Goal: Information Seeking & Learning: Learn about a topic

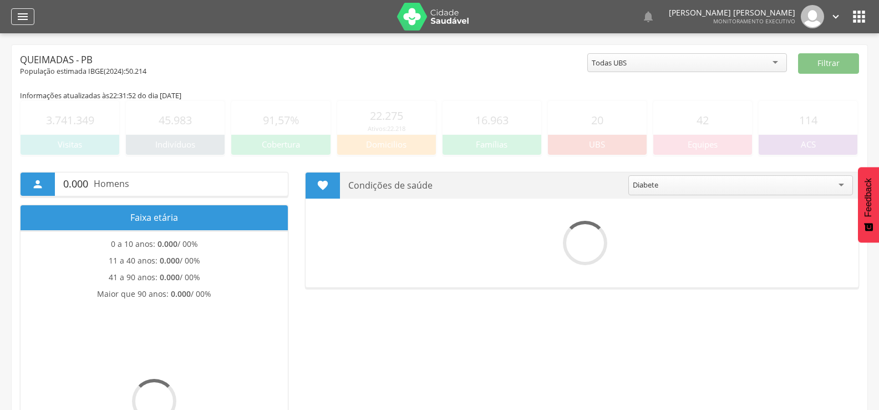
click at [30, 11] on div "" at bounding box center [22, 16] width 23 height 17
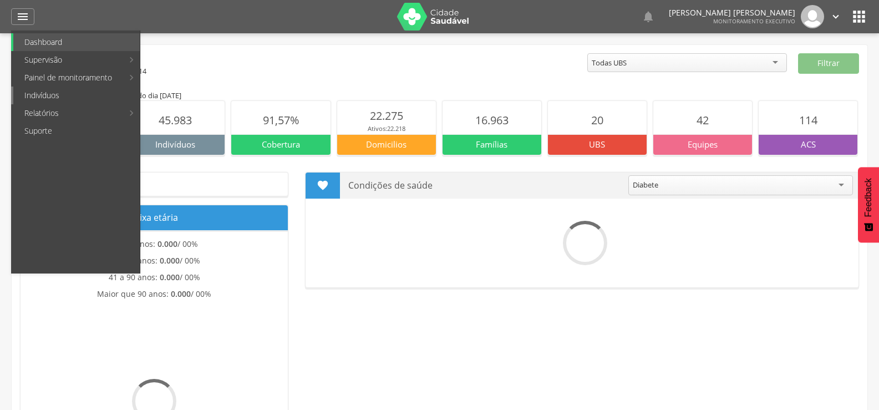
click at [43, 90] on link "Indivíduos" at bounding box center [76, 96] width 127 height 18
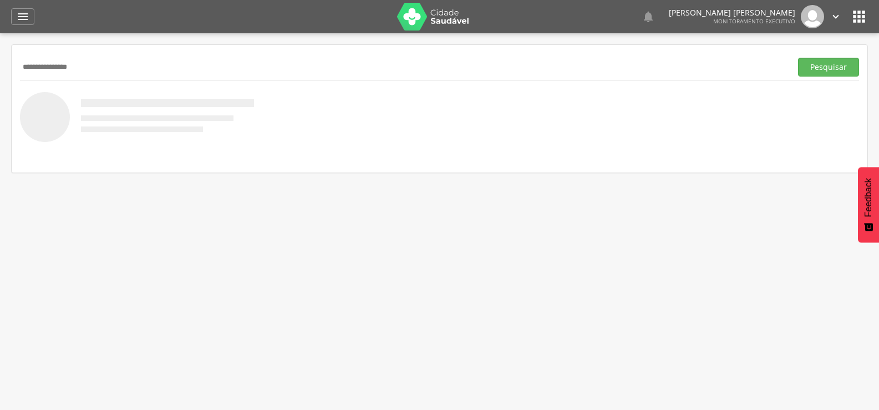
click at [798, 58] on button "Pesquisar" at bounding box center [828, 67] width 61 height 19
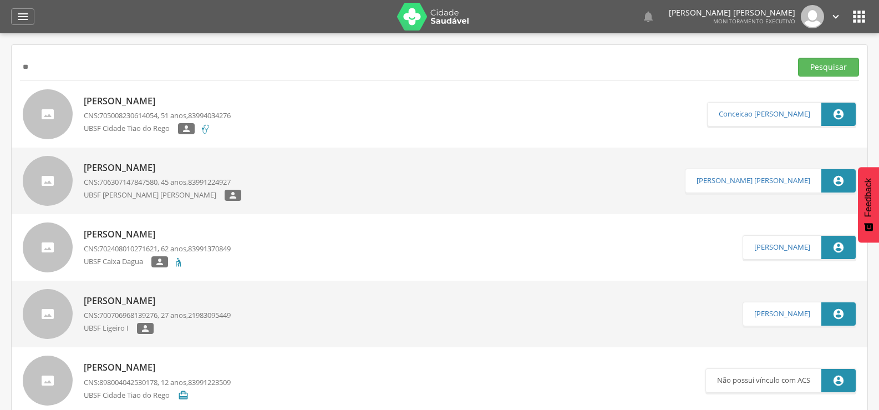
type input "*"
type input "**********"
click at [798, 58] on button "Pesquisar" at bounding box center [828, 67] width 61 height 19
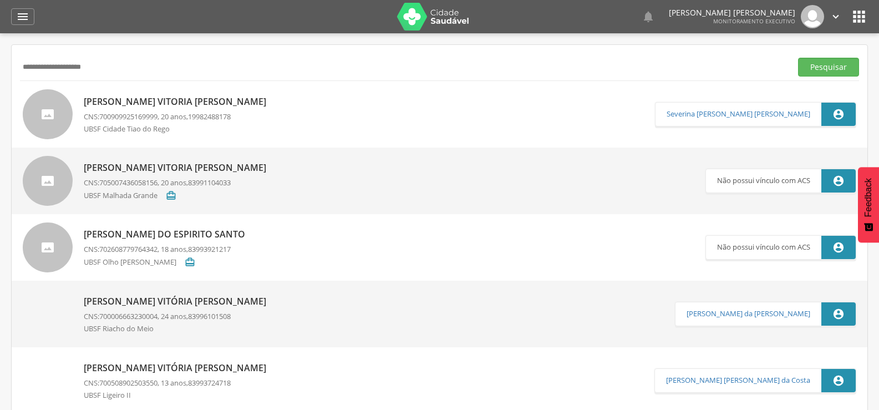
click at [167, 99] on p "[PERSON_NAME] Vitoria [PERSON_NAME]" at bounding box center [178, 101] width 188 height 13
type input "**********"
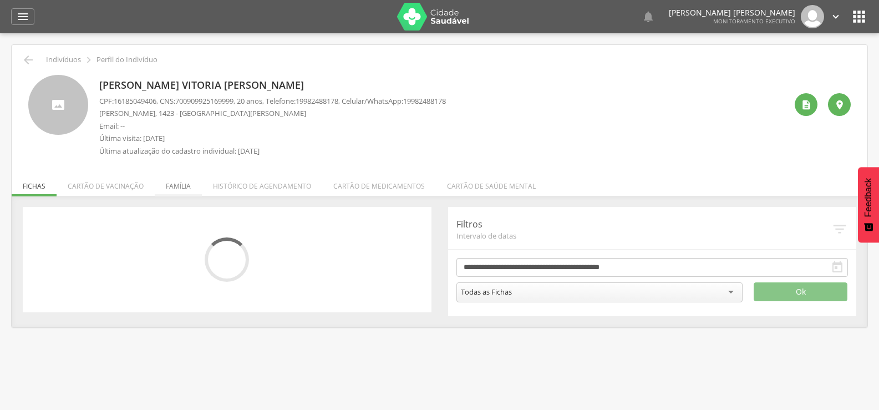
click at [170, 189] on li "Família" at bounding box center [178, 183] width 47 height 26
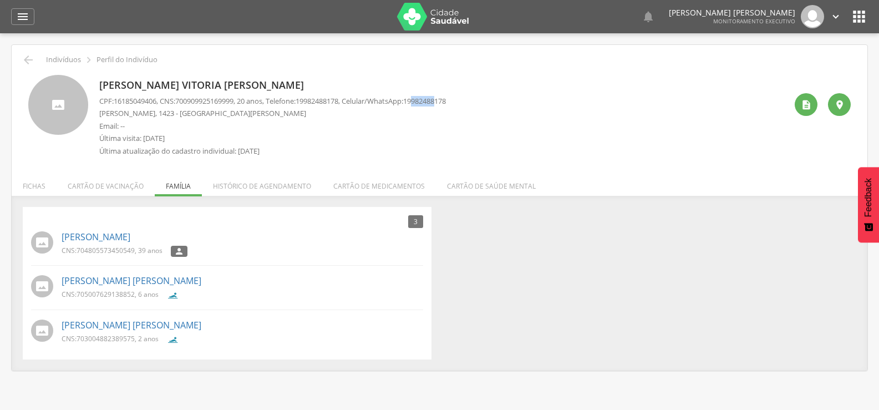
drag, startPoint x: 431, startPoint y: 104, endPoint x: 457, endPoint y: 105, distance: 25.5
click at [446, 105] on span "19982488178" at bounding box center [424, 101] width 43 height 10
click at [31, 66] on icon "" at bounding box center [28, 59] width 13 height 13
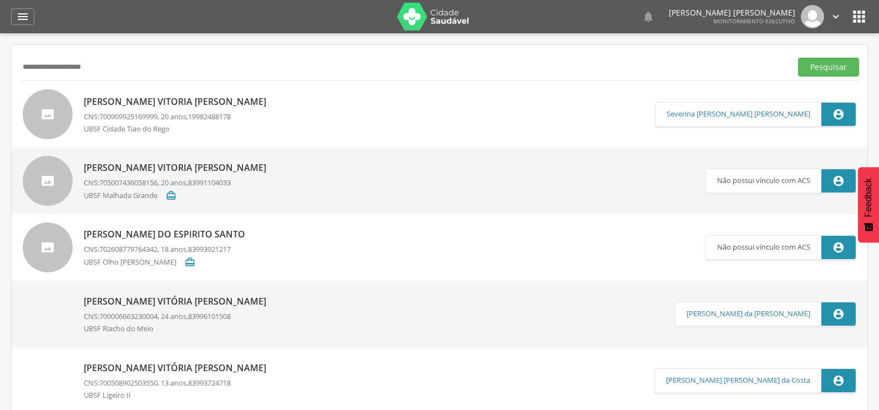
click at [31, 66] on input "**********" at bounding box center [403, 67] width 767 height 19
drag, startPoint x: 103, startPoint y: 65, endPoint x: 0, endPoint y: 76, distance: 103.7
click at [0, 75] on div " Supervisão  Distritos  Ubs Coordenador: - Queimadas / PB Intervalo de Tempo…" at bounding box center [439, 238] width 879 height 410
paste input "**********"
click at [798, 58] on button "Pesquisar" at bounding box center [828, 67] width 61 height 19
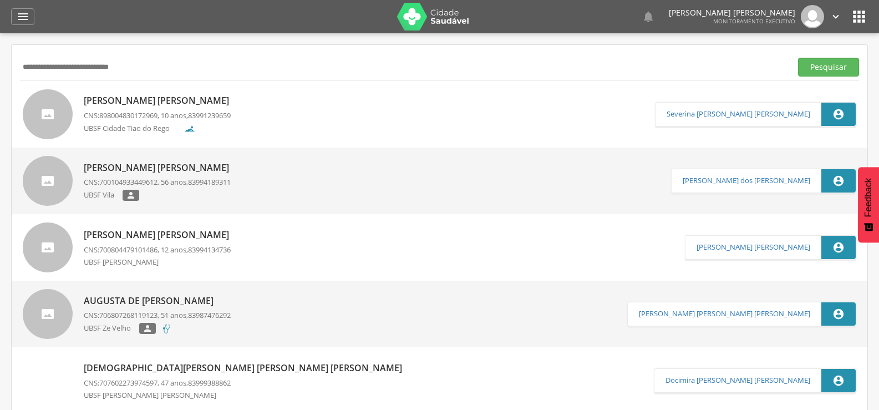
click at [125, 104] on p "[PERSON_NAME] [PERSON_NAME]" at bounding box center [159, 100] width 151 height 13
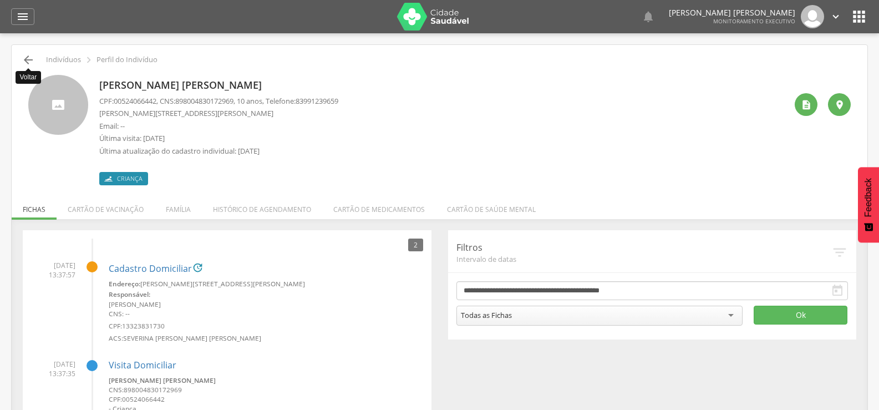
click at [32, 65] on icon "" at bounding box center [28, 59] width 13 height 13
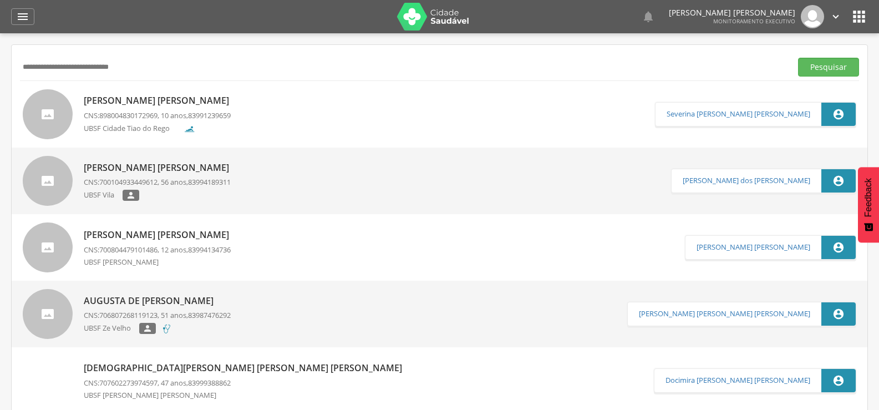
drag, startPoint x: 156, startPoint y: 72, endPoint x: 1, endPoint y: 75, distance: 155.4
click at [1, 75] on div " Supervisão  Distritos  Ubs Coordenador: - Queimadas / PB Intervalo de Tempo…" at bounding box center [439, 238] width 879 height 410
click at [144, 70] on input "**********" at bounding box center [403, 67] width 767 height 19
type input "*"
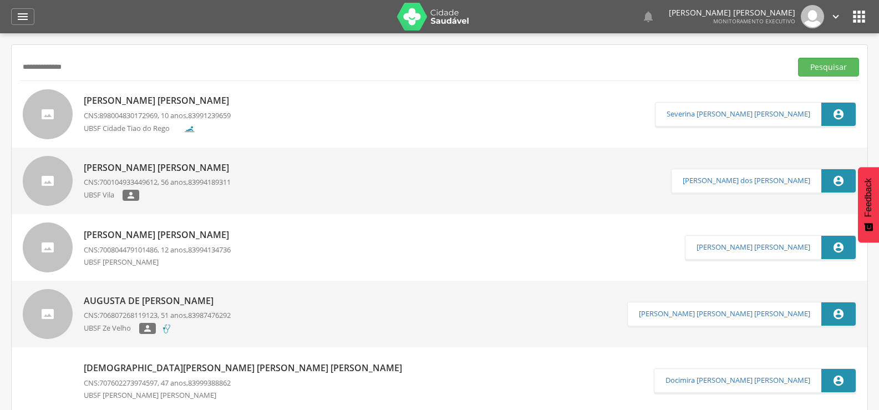
type input "**********"
click at [798, 58] on button "Pesquisar" at bounding box center [828, 67] width 61 height 19
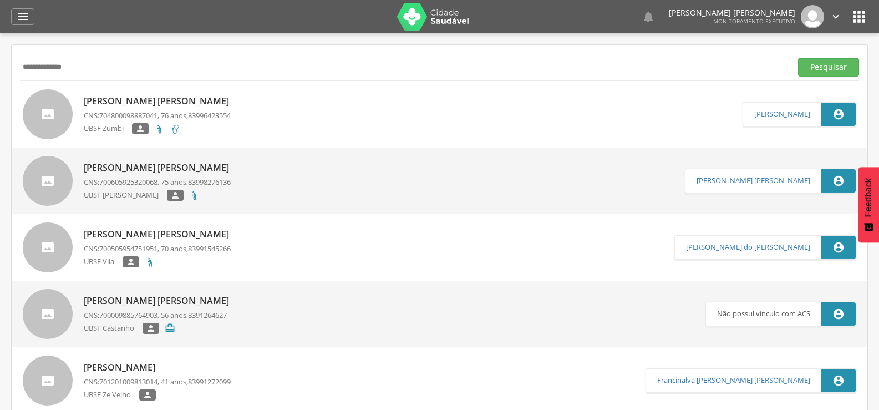
click at [139, 90] on div "[PERSON_NAME] [PERSON_NAME] CNS: 704800098887041 , 76 anos, 83996423554 UBSF Zu…" at bounding box center [159, 114] width 151 height 50
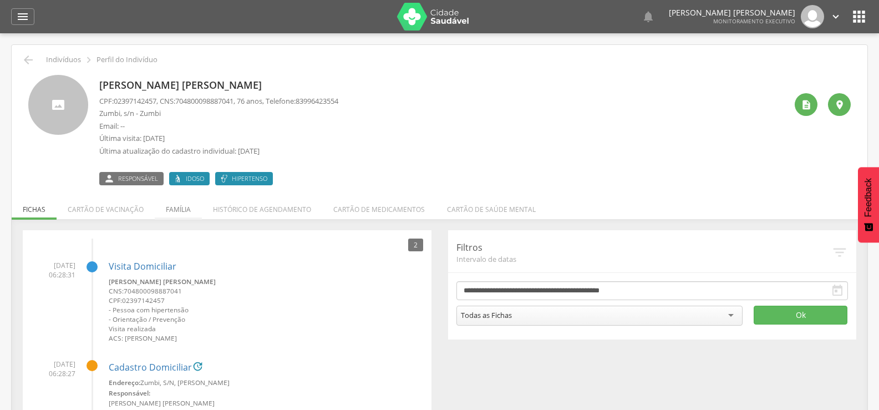
click at [190, 203] on li "Família" at bounding box center [178, 207] width 47 height 26
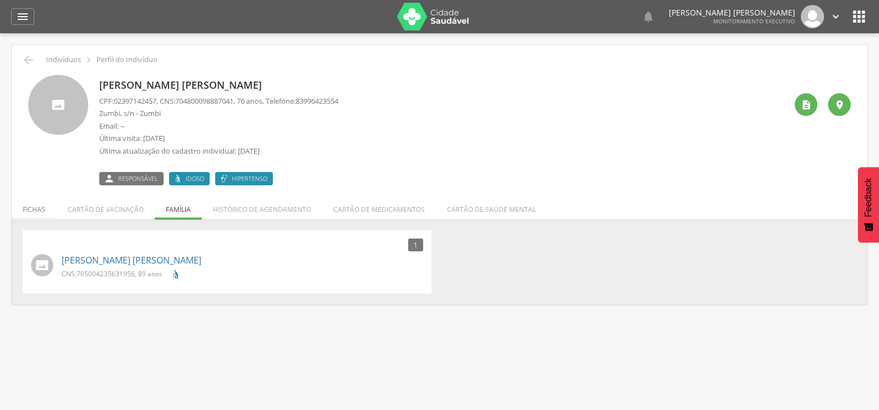
click at [31, 201] on li "Fichas" at bounding box center [34, 207] width 45 height 26
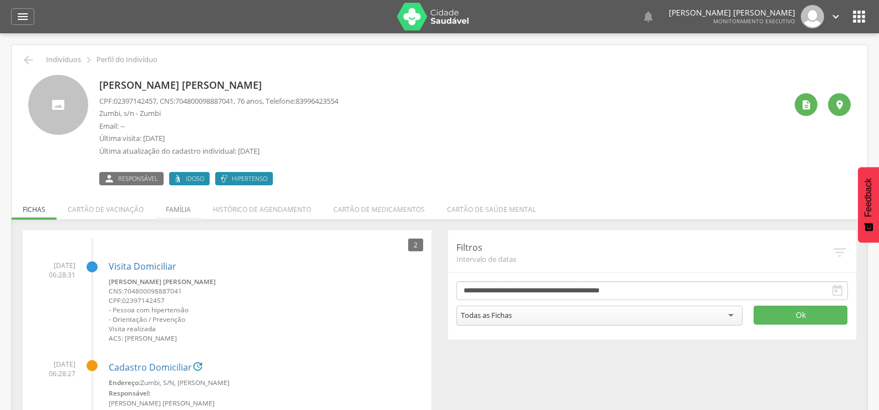
click at [173, 205] on li "Família" at bounding box center [178, 207] width 47 height 26
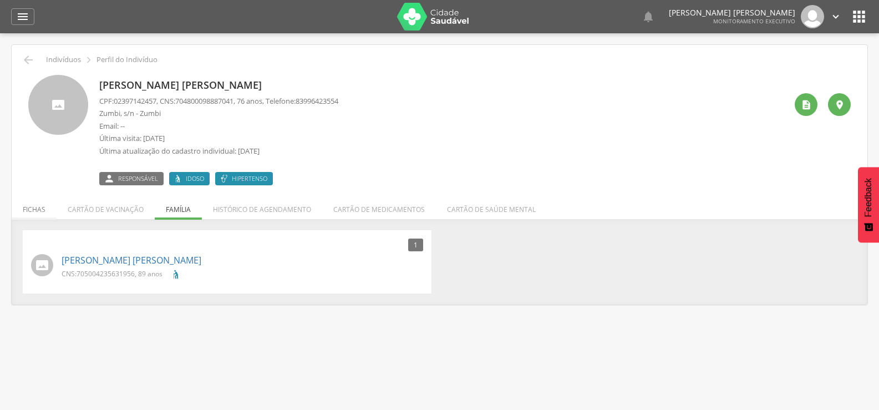
click at [39, 203] on li "Fichas" at bounding box center [34, 207] width 45 height 26
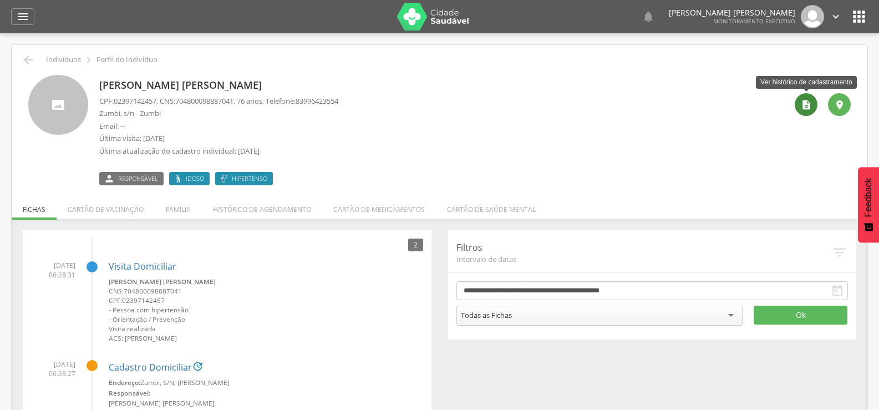
click at [807, 101] on icon "" at bounding box center [806, 104] width 11 height 11
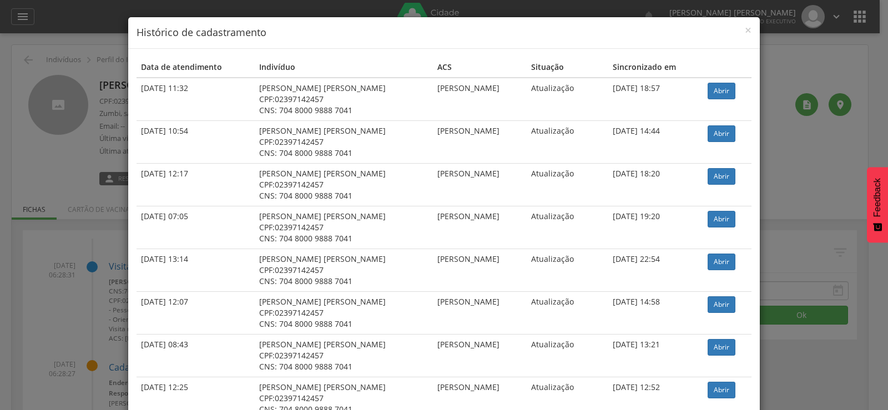
click at [722, 101] on td "Abrir" at bounding box center [727, 99] width 48 height 43
click at [718, 94] on link "Abrir" at bounding box center [721, 91] width 28 height 17
click at [83, 147] on div "× Histórico de cadastramento Data de atendimento Indivíduo ACS Situação Sincron…" at bounding box center [444, 205] width 888 height 410
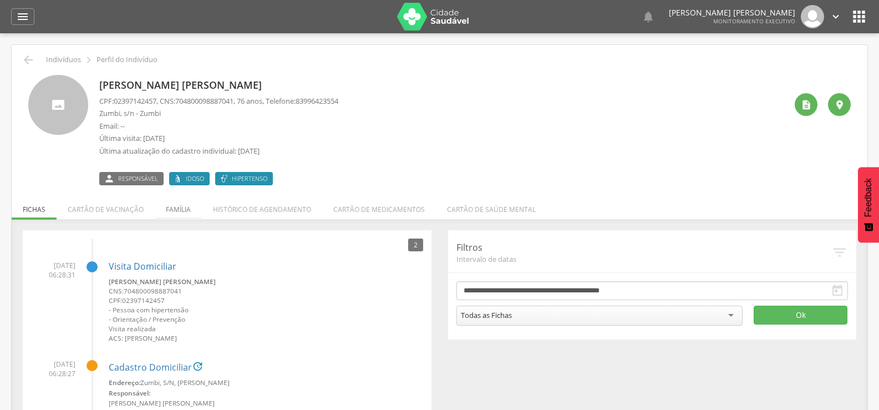
click at [186, 214] on li "Família" at bounding box center [178, 207] width 47 height 26
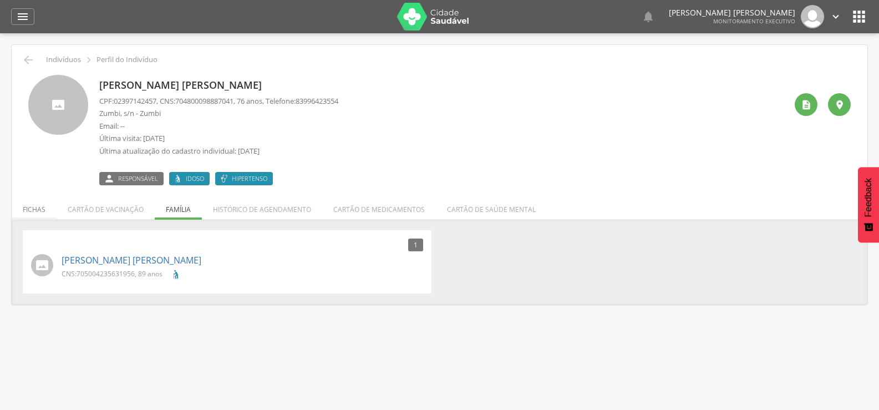
click at [55, 215] on li "Fichas" at bounding box center [34, 207] width 45 height 26
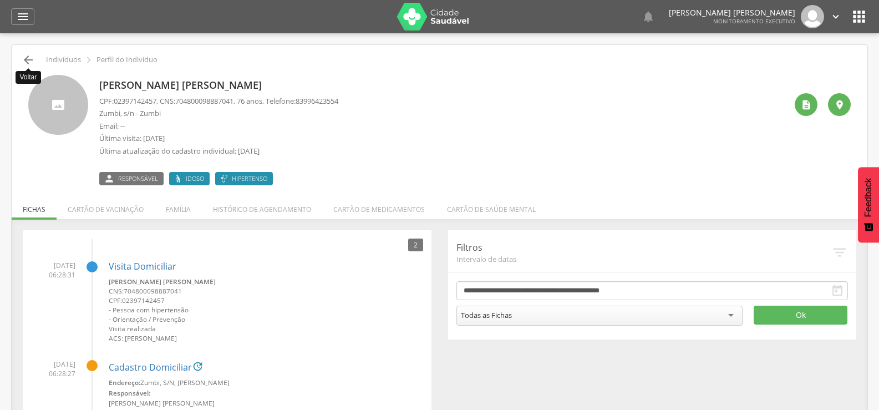
click at [28, 59] on icon "" at bounding box center [28, 59] width 13 height 13
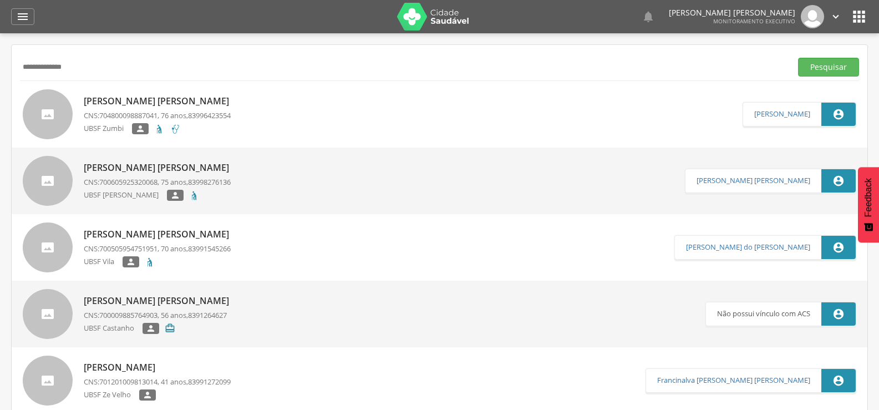
drag, startPoint x: 105, startPoint y: 71, endPoint x: 0, endPoint y: 77, distance: 105.6
click at [0, 77] on div " Supervisão  Distritos  Ubs Coordenador: - Queimadas / PB Intervalo de Tempo…" at bounding box center [439, 238] width 879 height 410
type input "**********"
click at [798, 58] on button "Pesquisar" at bounding box center [828, 67] width 61 height 19
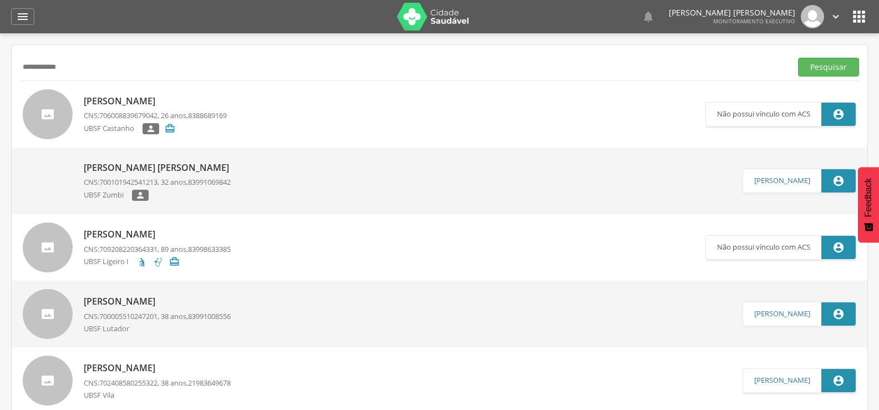
click at [140, 168] on p "[PERSON_NAME] [PERSON_NAME]" at bounding box center [159, 167] width 151 height 13
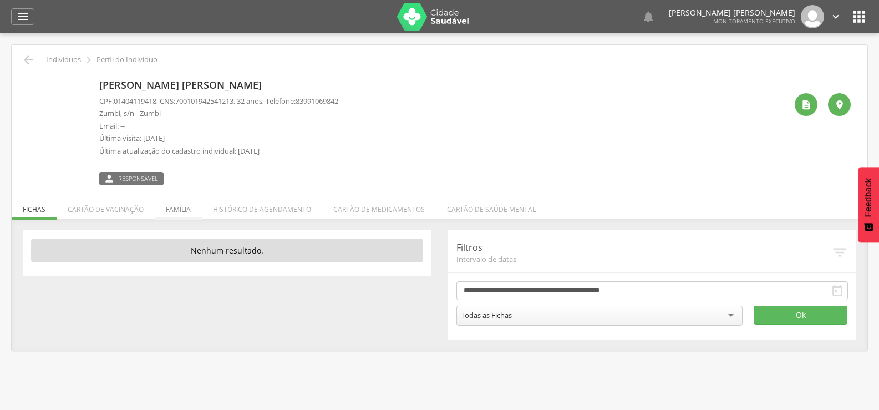
click at [163, 204] on li "Família" at bounding box center [178, 207] width 47 height 26
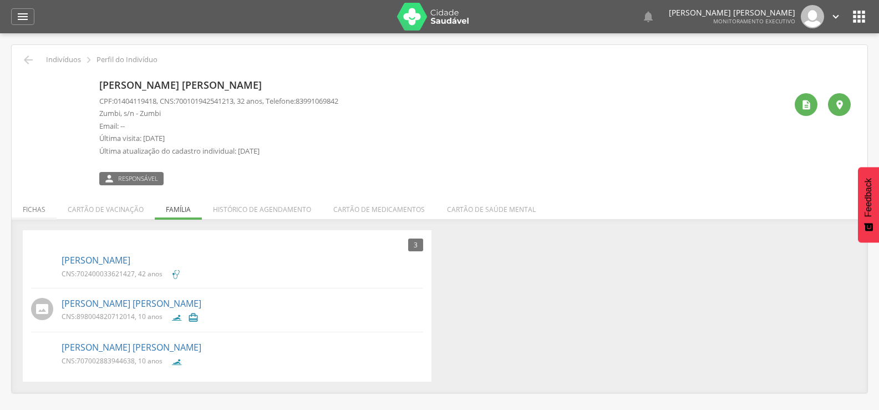
click at [52, 209] on li "Fichas" at bounding box center [34, 207] width 45 height 26
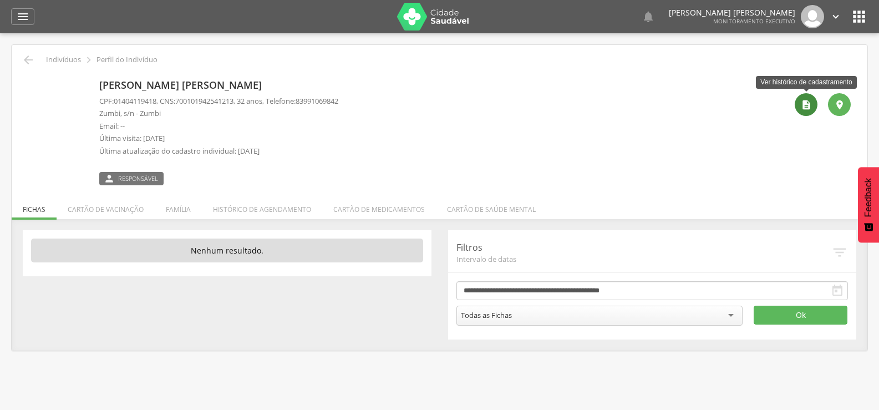
click at [804, 105] on icon "" at bounding box center [806, 104] width 11 height 11
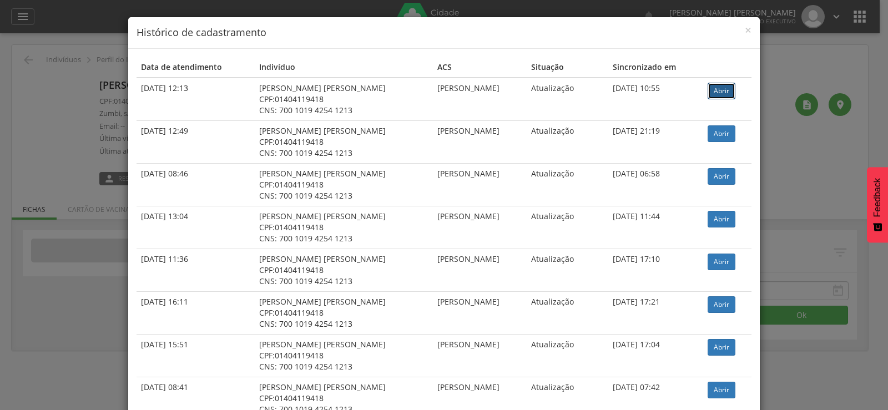
click at [721, 93] on link "Abrir" at bounding box center [721, 91] width 28 height 17
click at [17, 166] on div "× Histórico de cadastramento Data de atendimento Indivíduo ACS Situação Sincron…" at bounding box center [444, 205] width 888 height 410
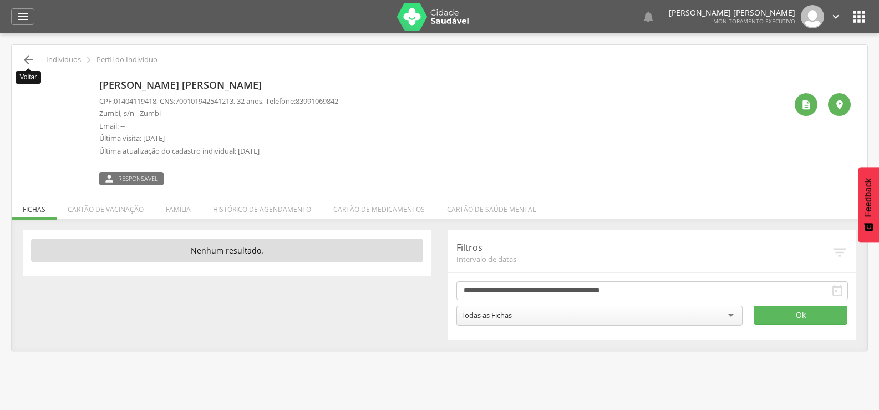
click at [26, 60] on icon "" at bounding box center [28, 59] width 13 height 13
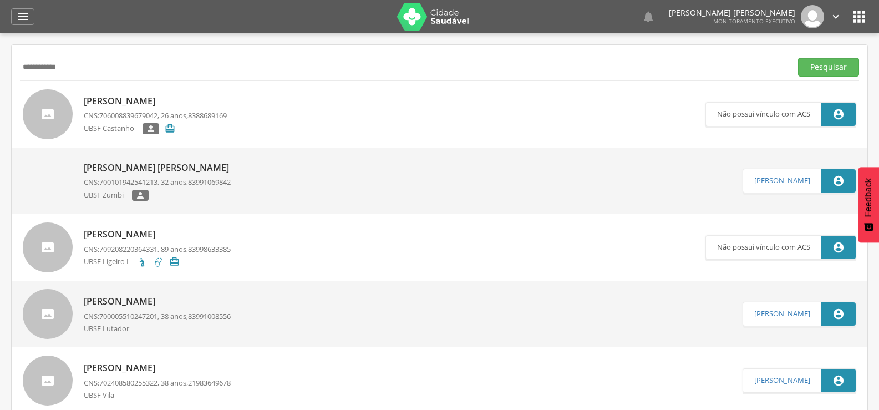
drag, startPoint x: 87, startPoint y: 71, endPoint x: 0, endPoint y: 108, distance: 94.2
click at [0, 108] on div " Supervisão  Distritos  Ubs Coordenador: - Queimadas / PB Intervalo de Tempo…" at bounding box center [439, 238] width 879 height 410
type input "**********"
click at [798, 58] on button "Pesquisar" at bounding box center [828, 67] width 61 height 19
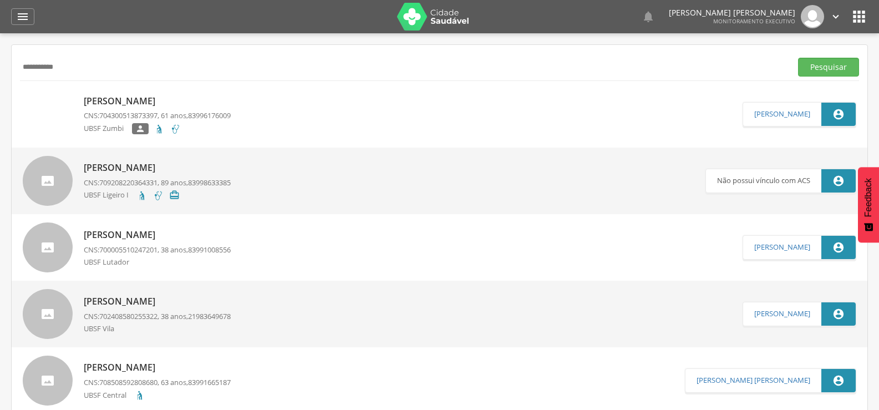
click at [99, 100] on p "[PERSON_NAME]" at bounding box center [157, 101] width 147 height 13
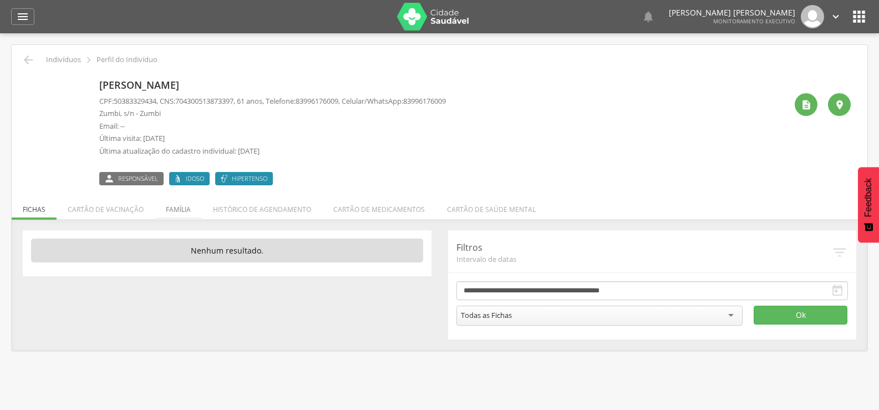
click at [184, 209] on li "Família" at bounding box center [178, 207] width 47 height 26
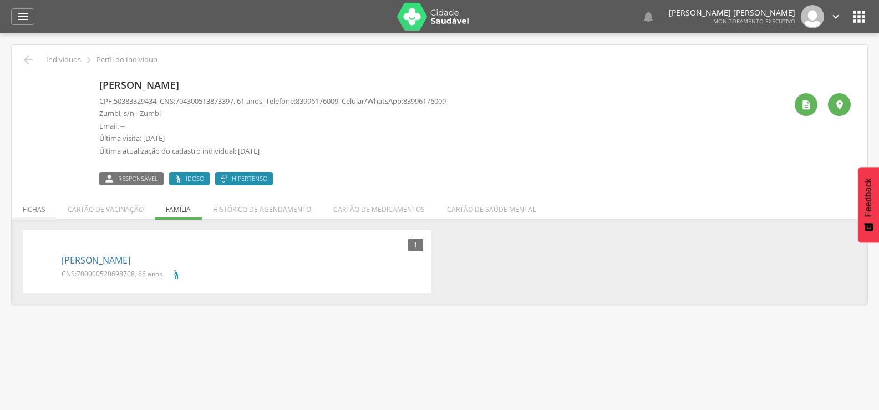
click at [42, 195] on li "Fichas" at bounding box center [34, 207] width 45 height 26
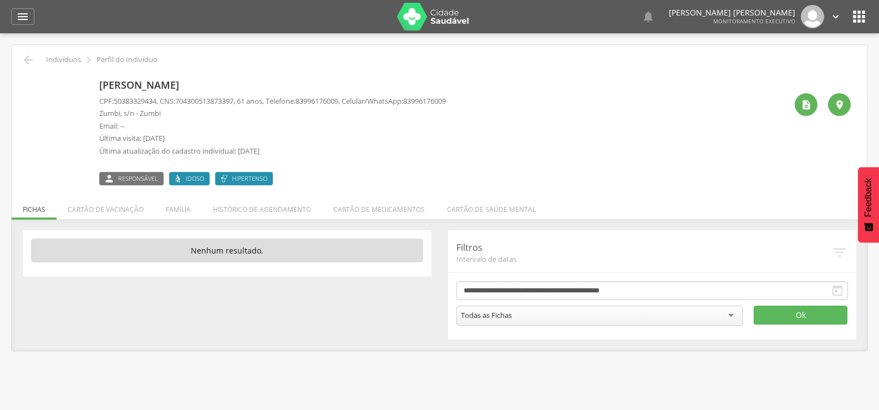
click at [806, 93] on div " " at bounding box center [819, 130] width 64 height 110
click at [806, 98] on div "" at bounding box center [806, 104] width 23 height 23
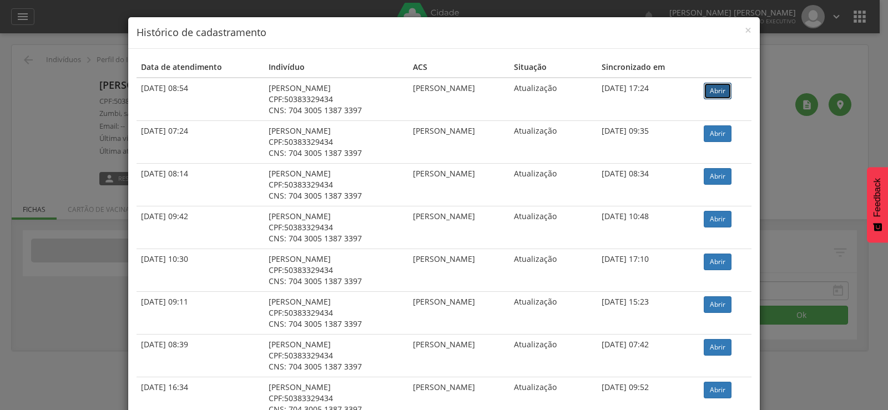
click at [712, 94] on link "Abrir" at bounding box center [718, 91] width 28 height 17
click at [64, 119] on div "× Histórico de cadastramento Data de atendimento Indivíduo ACS Situação Sincron…" at bounding box center [444, 205] width 888 height 410
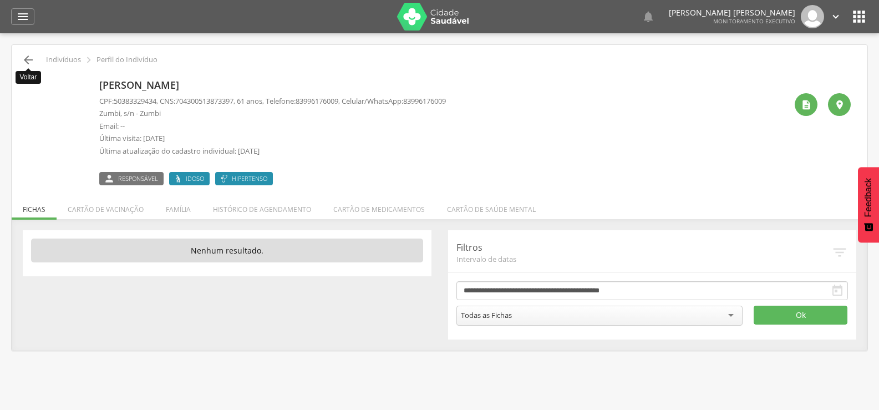
click at [24, 60] on icon "" at bounding box center [28, 59] width 13 height 13
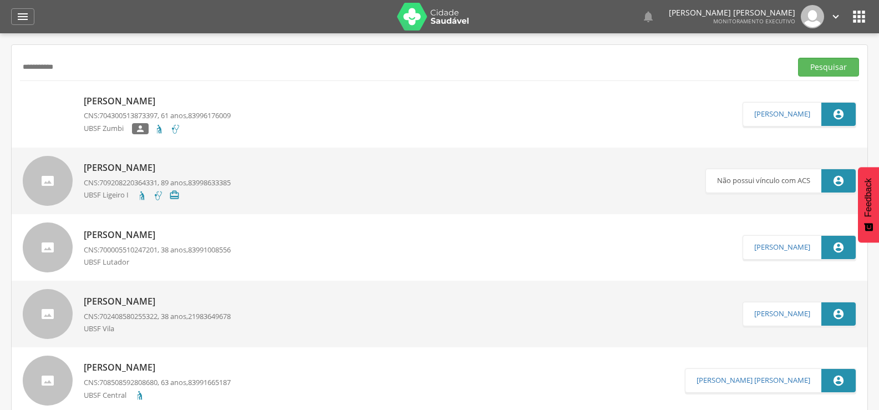
drag, startPoint x: 107, startPoint y: 67, endPoint x: 0, endPoint y: 67, distance: 107.1
click at [0, 67] on div " Supervisão  Distritos  Ubs Coordenador: - Queimadas / PB Intervalo de Tempo…" at bounding box center [439, 238] width 879 height 410
type input "**********"
click at [798, 58] on button "Pesquisar" at bounding box center [828, 67] width 61 height 19
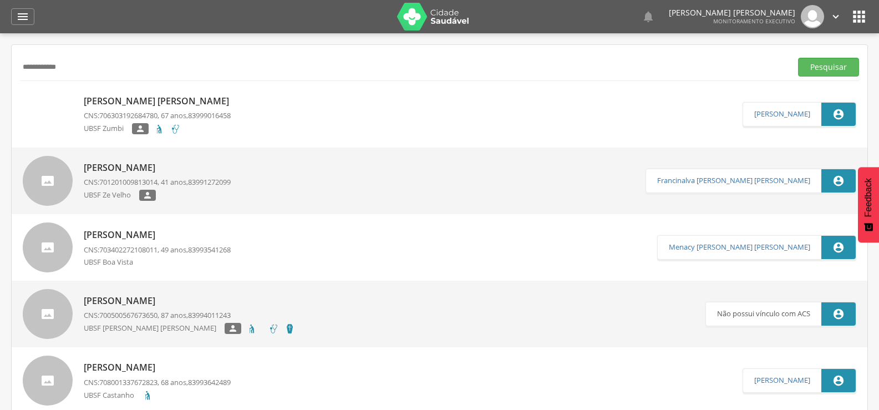
click at [146, 98] on p "[PERSON_NAME] [PERSON_NAME]" at bounding box center [159, 101] width 151 height 13
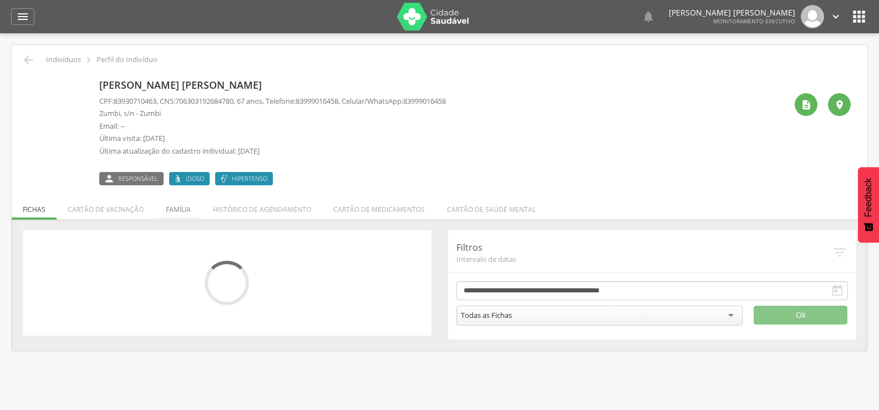
click at [193, 209] on li "Família" at bounding box center [178, 207] width 47 height 26
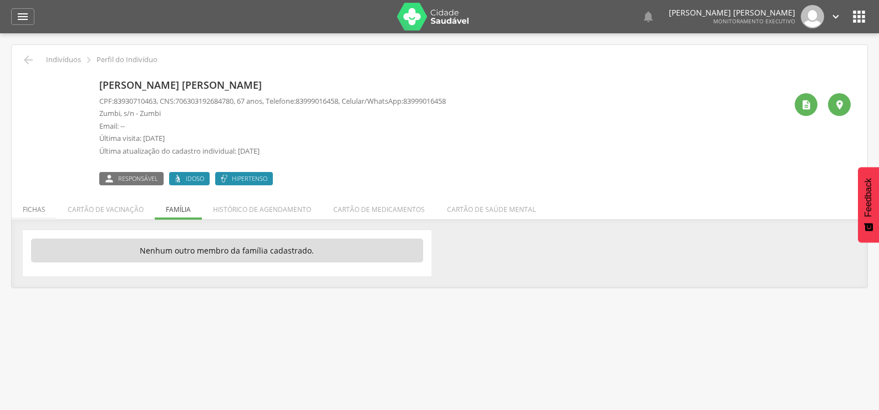
click at [41, 208] on li "Fichas" at bounding box center [34, 207] width 45 height 26
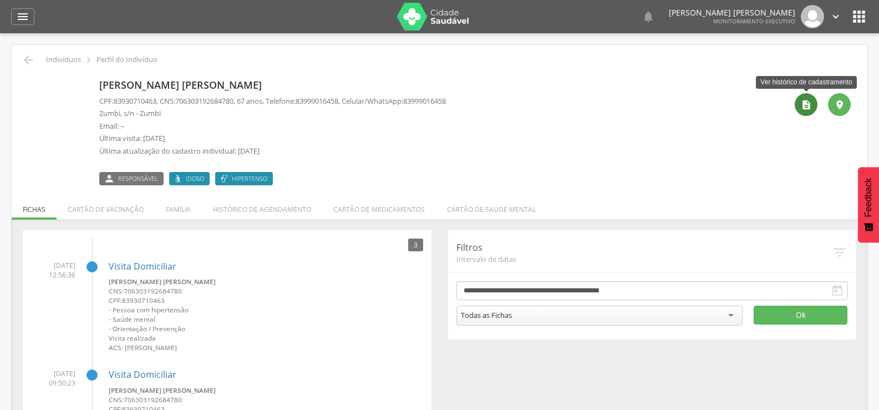
click at [803, 106] on icon "" at bounding box center [806, 104] width 11 height 11
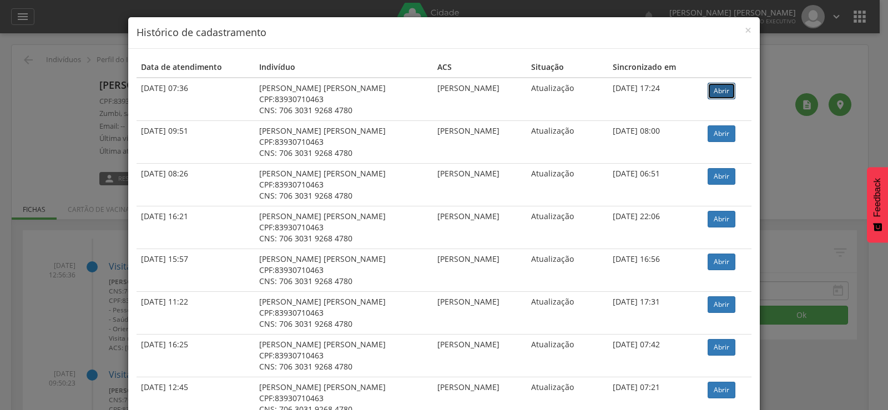
click at [712, 97] on link "Abrir" at bounding box center [721, 91] width 28 height 17
click at [95, 207] on div "× Histórico de cadastramento Data de atendimento Indivíduo ACS Situação Sincron…" at bounding box center [444, 205] width 888 height 410
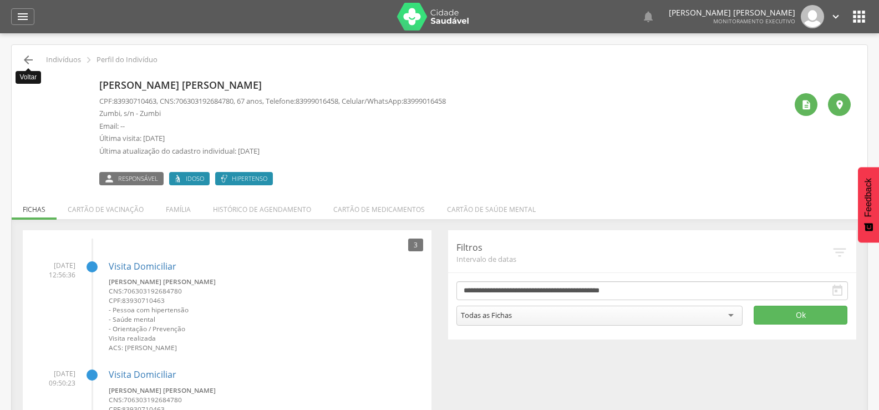
click at [33, 60] on icon "" at bounding box center [28, 59] width 13 height 13
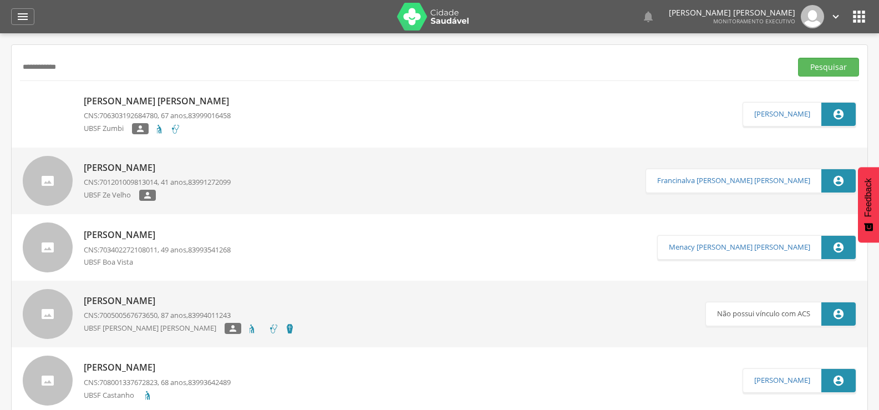
click at [150, 105] on p "[PERSON_NAME] [PERSON_NAME]" at bounding box center [159, 101] width 151 height 13
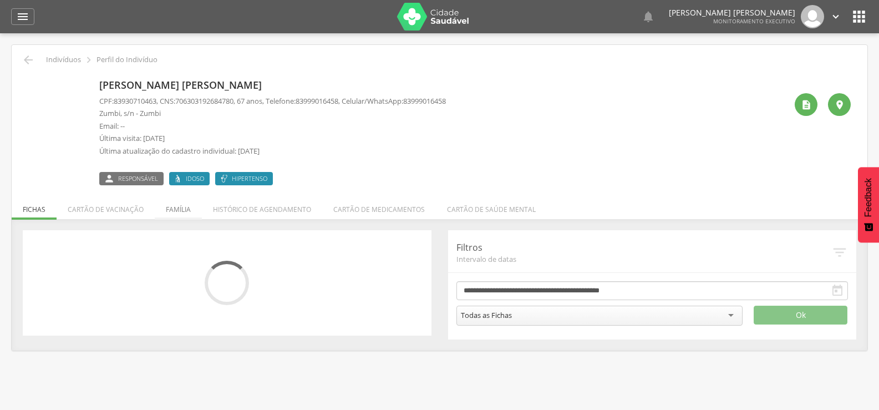
click at [180, 208] on li "Família" at bounding box center [178, 207] width 47 height 26
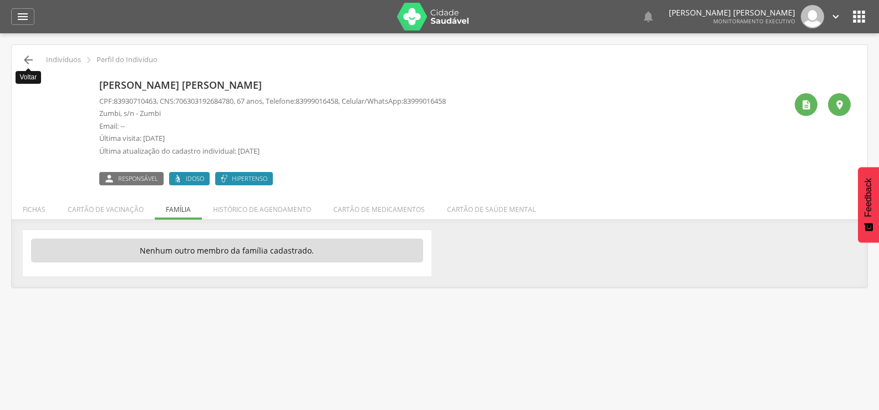
click at [30, 60] on icon "" at bounding box center [28, 59] width 13 height 13
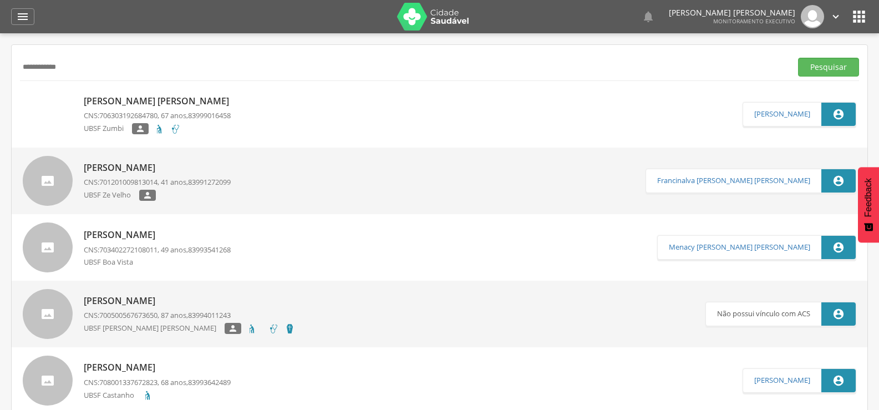
drag, startPoint x: 129, startPoint y: 59, endPoint x: 0, endPoint y: 60, distance: 128.7
click at [0, 60] on div " Supervisão  Distritos  Ubs Coordenador: - Queimadas / PB Intervalo de Tempo…" at bounding box center [439, 238] width 879 height 410
type input "******"
click at [798, 58] on button "Pesquisar" at bounding box center [828, 67] width 61 height 19
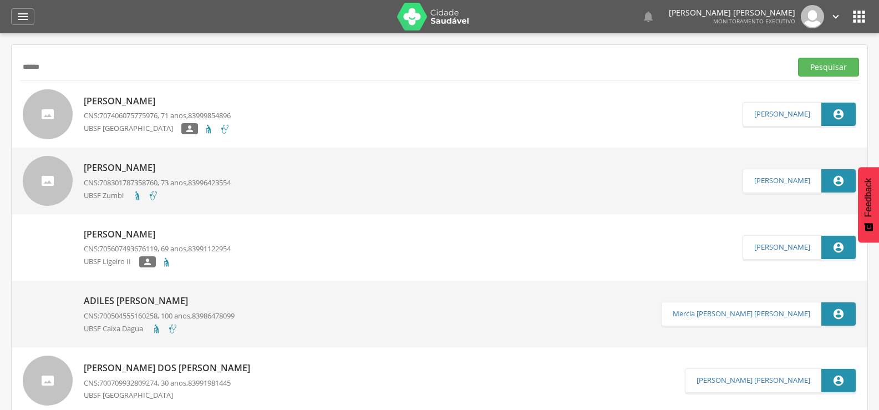
click at [146, 159] on div "[PERSON_NAME] CNS: 708301787358760 , 73 anos, 83996423554 UBSF Zumbi" at bounding box center [157, 180] width 147 height 45
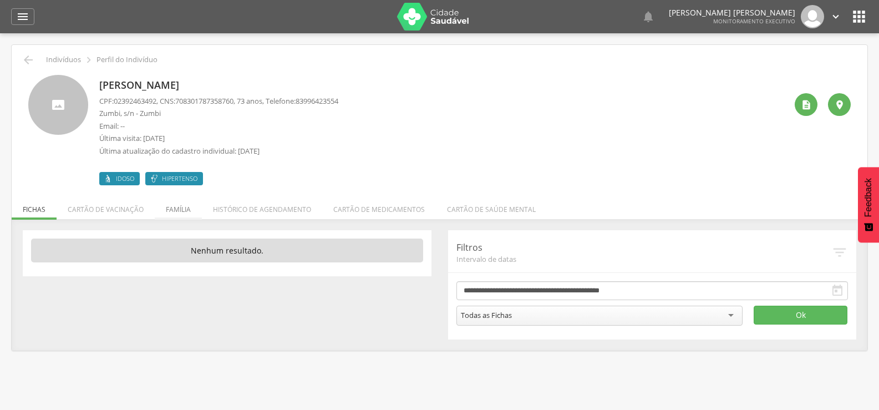
click at [169, 203] on li "Família" at bounding box center [178, 207] width 47 height 26
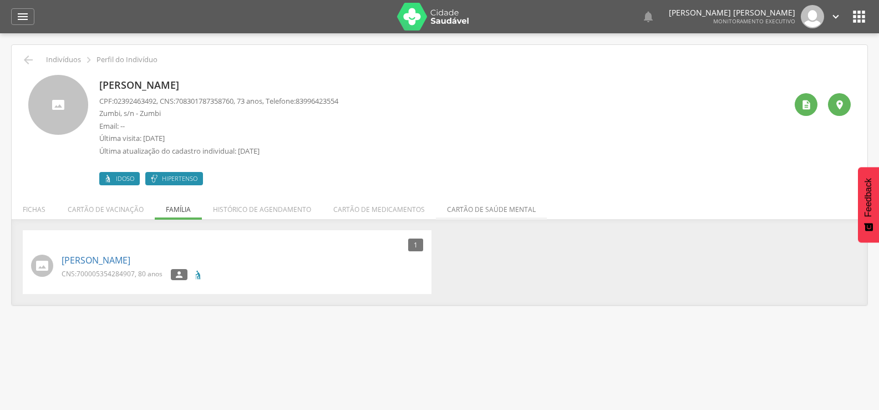
click at [479, 208] on li "Cartão de saúde mental" at bounding box center [491, 207] width 111 height 26
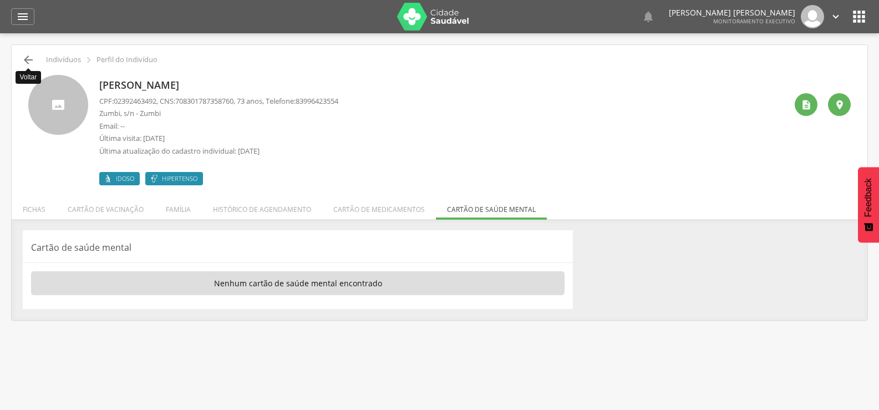
click at [26, 59] on icon "" at bounding box center [28, 59] width 13 height 13
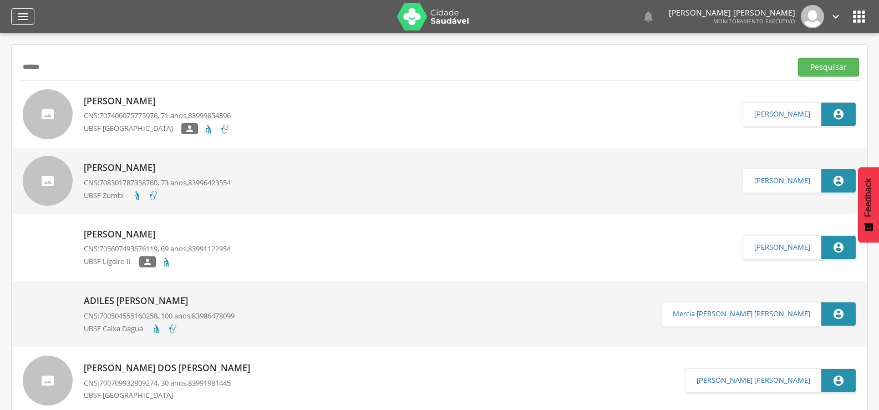
click at [14, 19] on div "" at bounding box center [22, 16] width 23 height 17
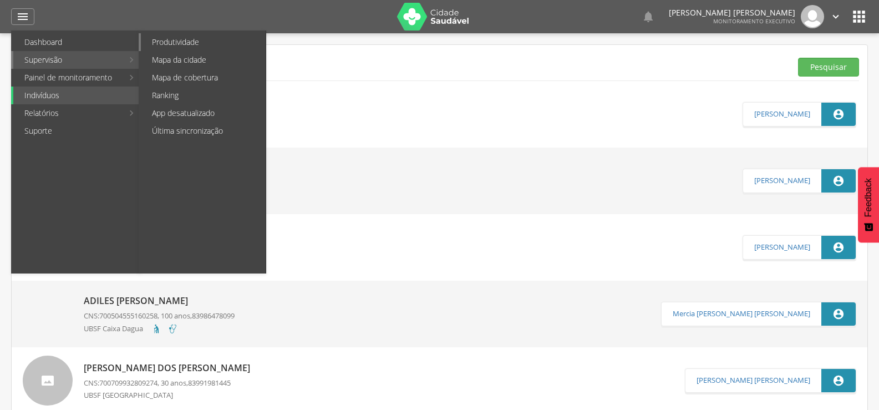
click at [153, 44] on link "Produtividade" at bounding box center [203, 42] width 125 height 18
type input "**********"
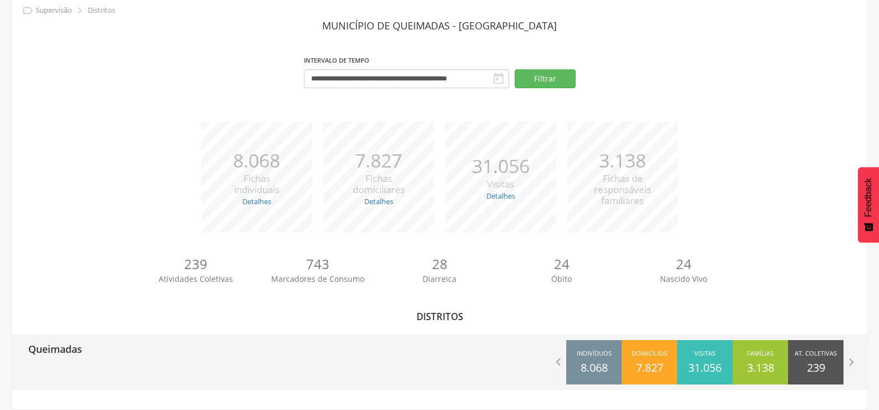
click at [89, 360] on div "Queimadas" at bounding box center [226, 349] width 428 height 28
type input "**********"
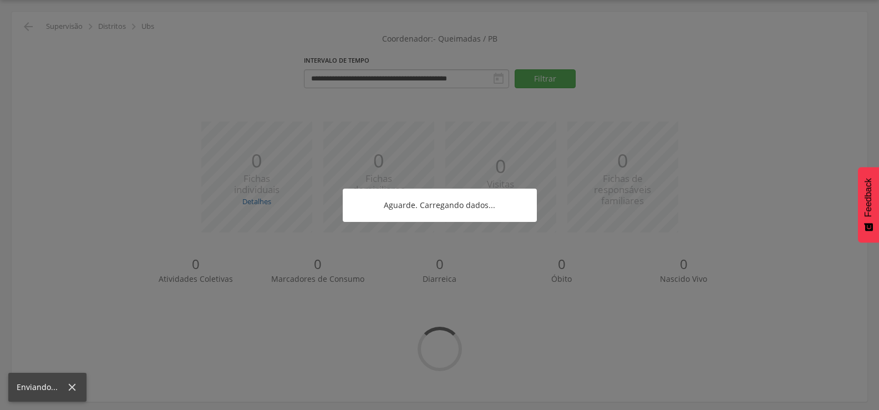
scroll to position [33, 0]
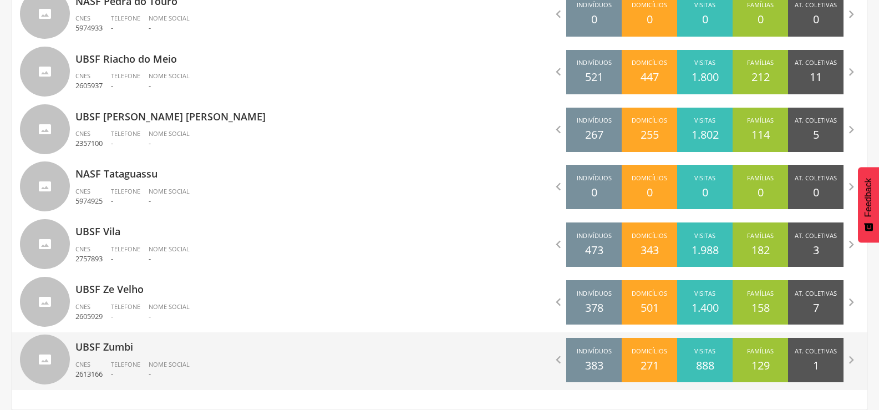
click at [100, 357] on div "UBSF Zumbi CNES 2613166 Telefone - Nome Social -" at bounding box center [253, 361] width 356 height 58
type input "**********"
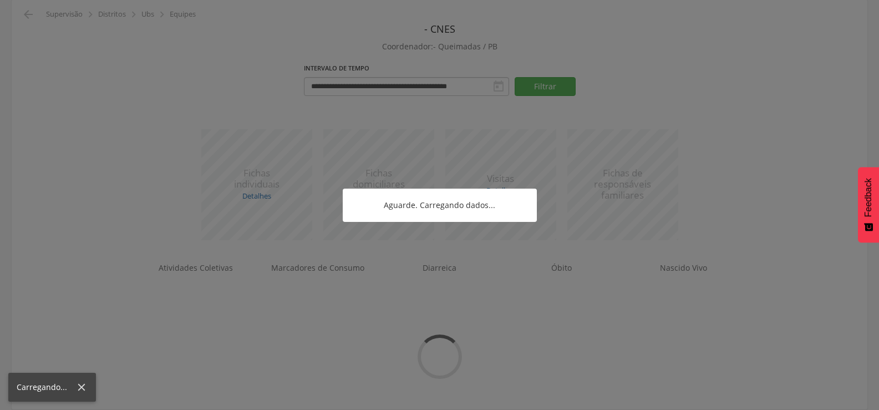
scroll to position [113, 0]
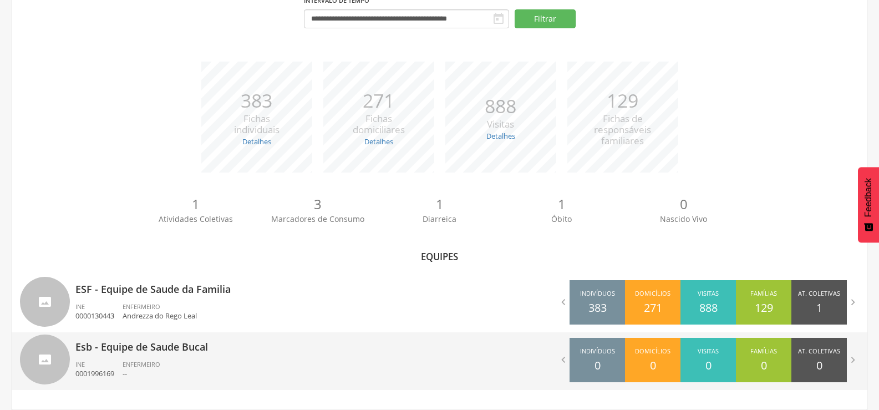
click at [113, 347] on p "Esb - Equipe de Saude Bucal" at bounding box center [253, 343] width 356 height 22
type input "**********"
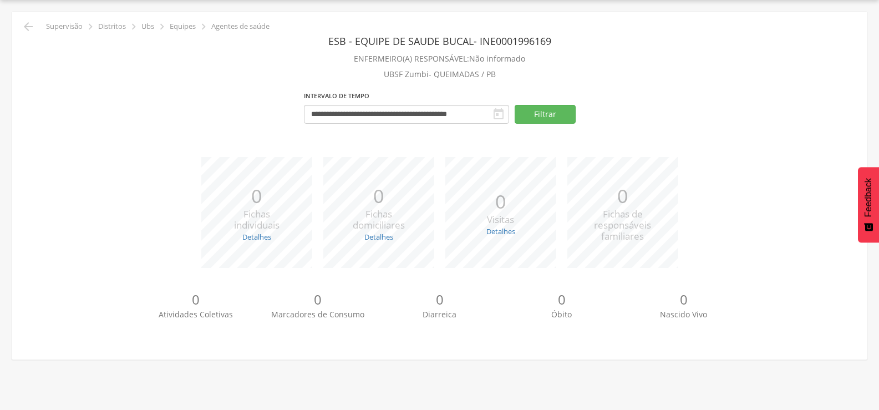
scroll to position [33, 0]
click at [26, 22] on icon "" at bounding box center [28, 26] width 13 height 13
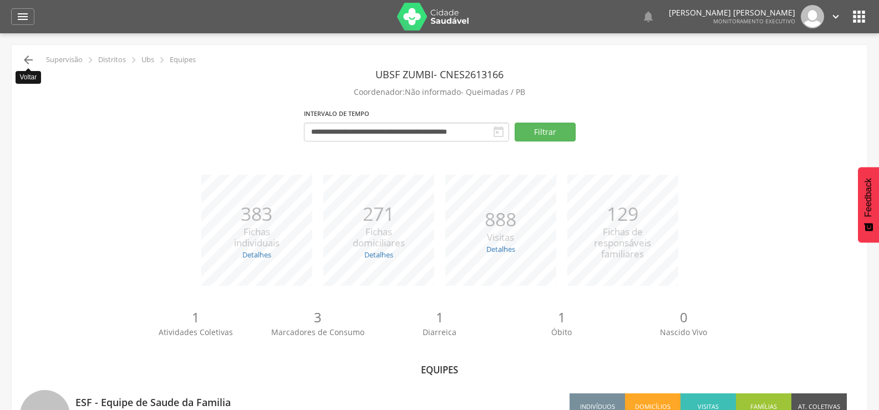
click at [28, 58] on icon "" at bounding box center [28, 59] width 13 height 13
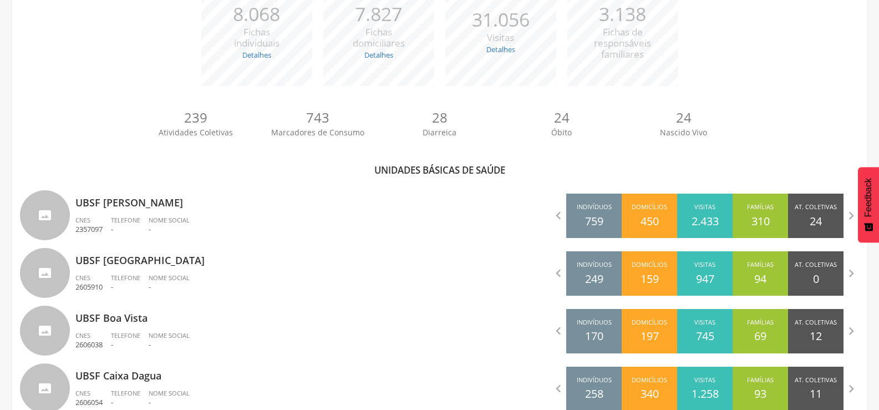
scroll to position [311, 0]
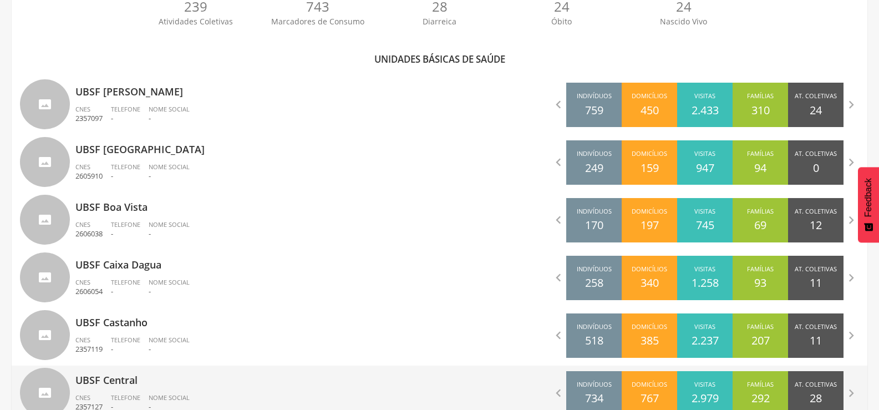
click at [145, 380] on p "UBSF Central" at bounding box center [253, 377] width 356 height 22
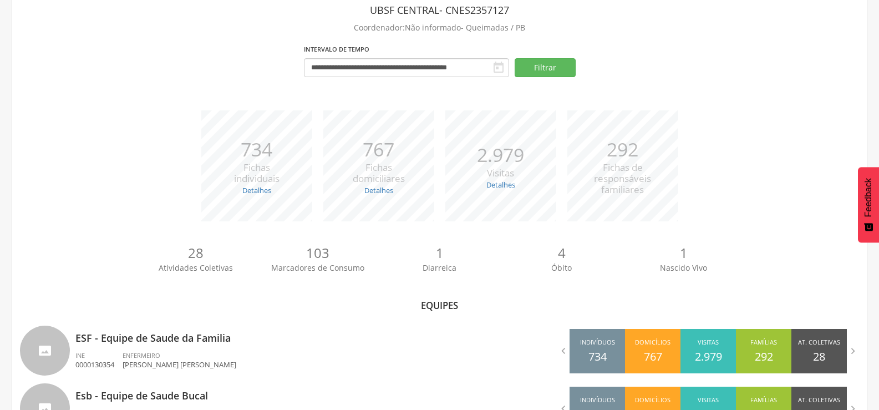
scroll to position [113, 0]
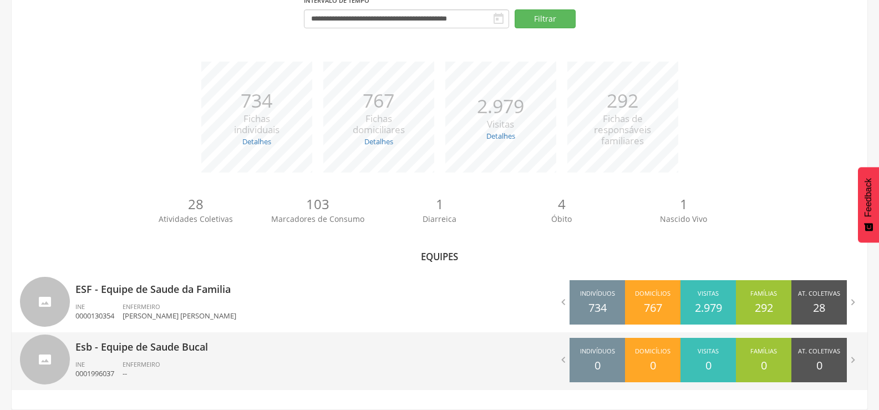
click at [145, 350] on p "Esb - Equipe de Saude Bucal" at bounding box center [253, 343] width 356 height 22
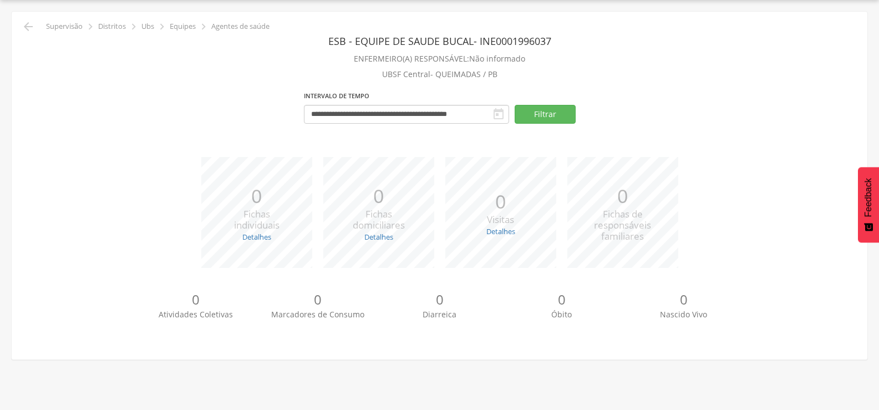
scroll to position [33, 0]
click at [36, 15] on div "**********" at bounding box center [440, 186] width 856 height 348
click at [32, 23] on icon "" at bounding box center [28, 26] width 13 height 13
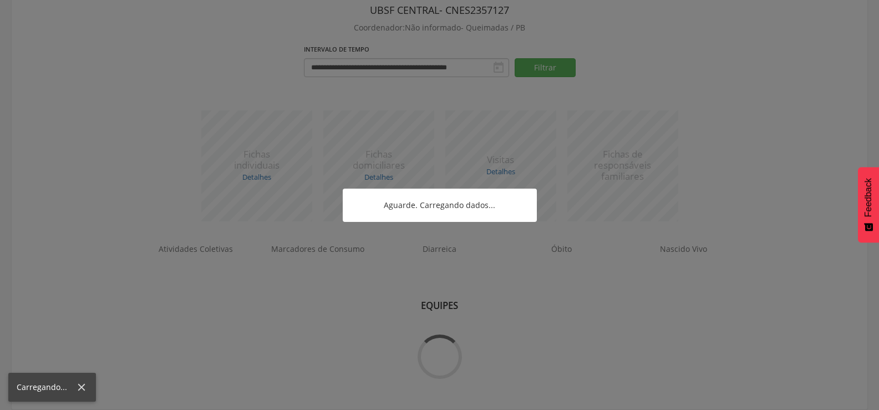
click at [32, 23] on div at bounding box center [439, 205] width 879 height 410
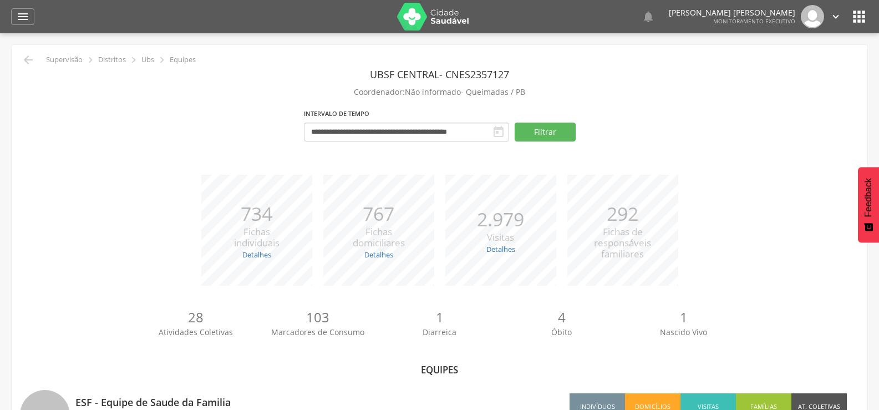
click at [29, 52] on div "**********" at bounding box center [440, 284] width 856 height 478
click at [29, 61] on icon "" at bounding box center [28, 59] width 13 height 13
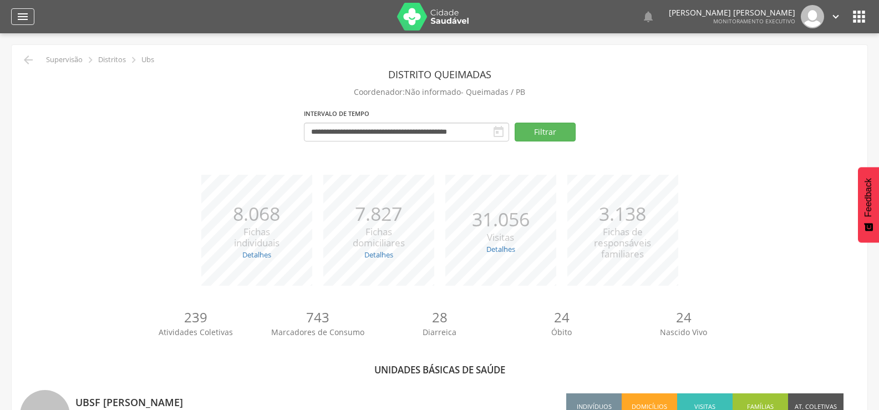
click at [29, 22] on div "" at bounding box center [22, 16] width 23 height 17
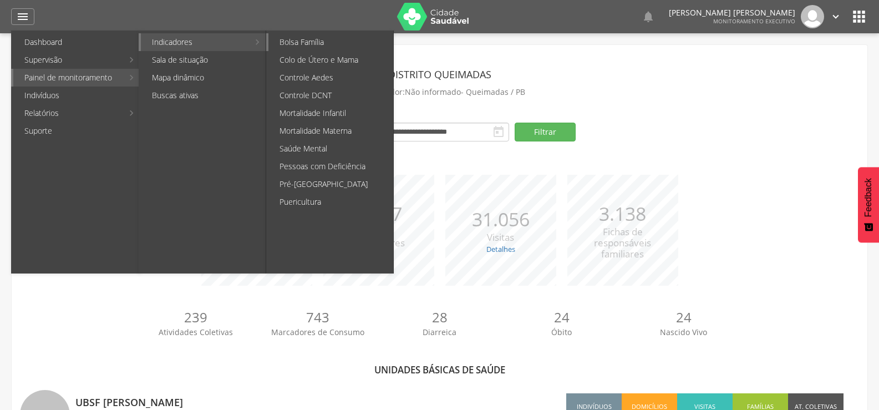
click at [275, 38] on link "Bolsa Família" at bounding box center [331, 42] width 125 height 18
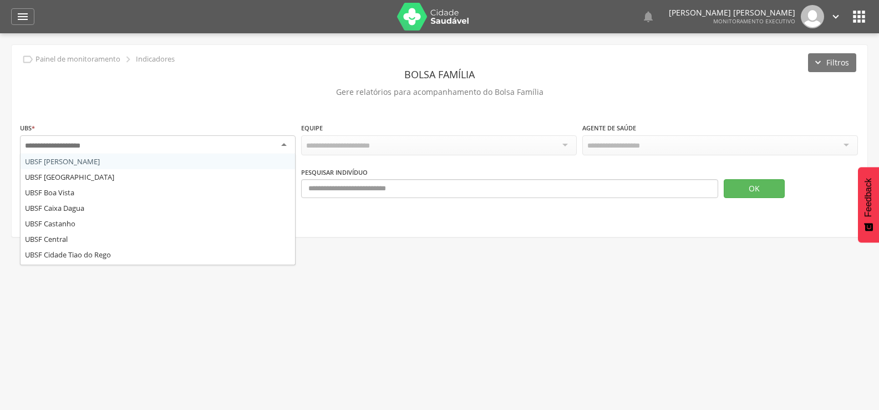
click at [229, 141] on div at bounding box center [158, 145] width 276 height 20
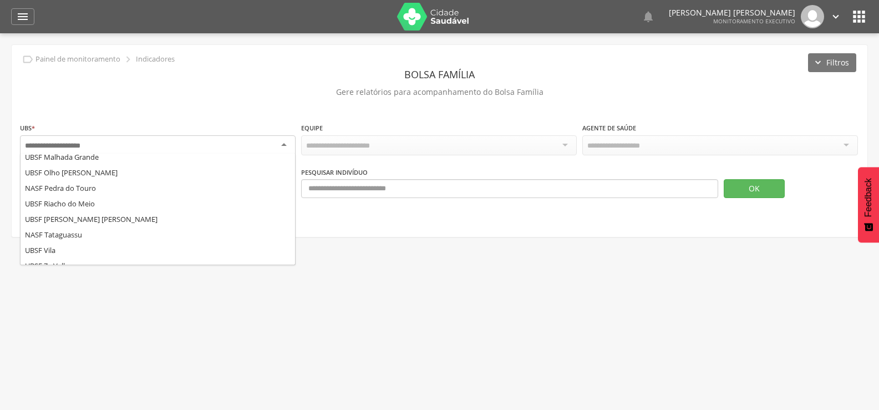
scroll to position [200, 0]
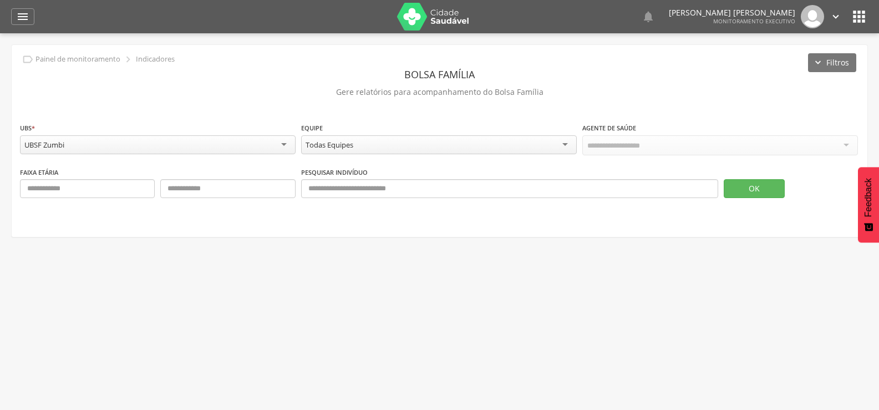
click at [377, 144] on div "Todas Equipes" at bounding box center [439, 144] width 276 height 19
click at [757, 188] on button "OK" at bounding box center [754, 187] width 61 height 19
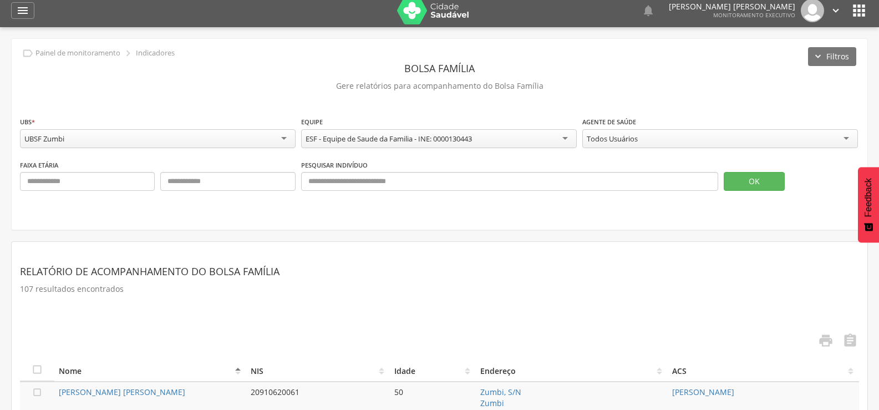
scroll to position [0, 0]
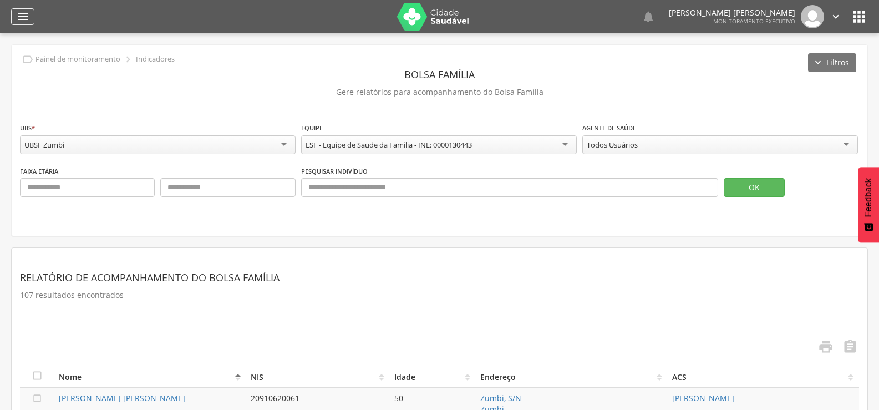
click at [13, 19] on div "" at bounding box center [22, 16] width 23 height 17
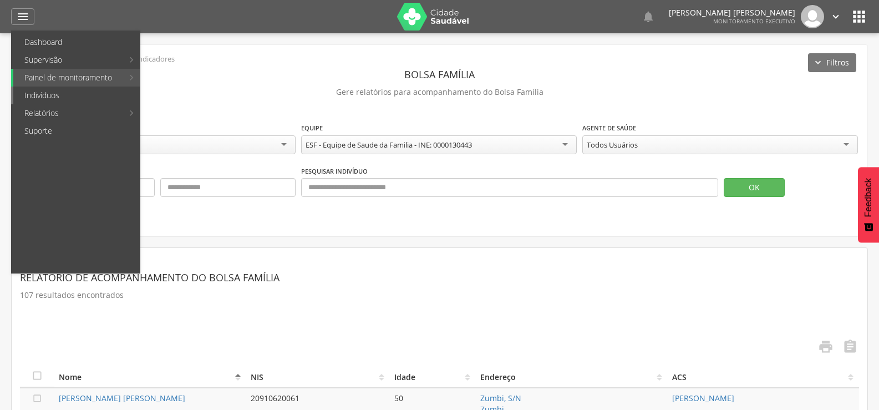
click at [24, 92] on link "Indivíduos" at bounding box center [76, 96] width 127 height 18
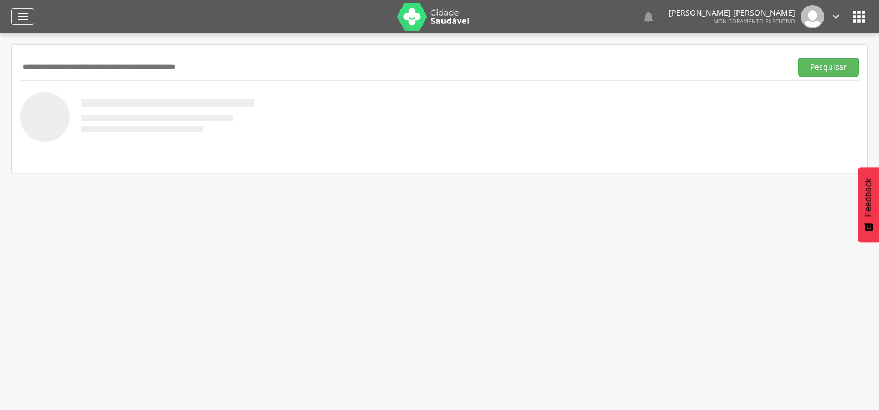
click at [24, 21] on icon "" at bounding box center [22, 16] width 13 height 13
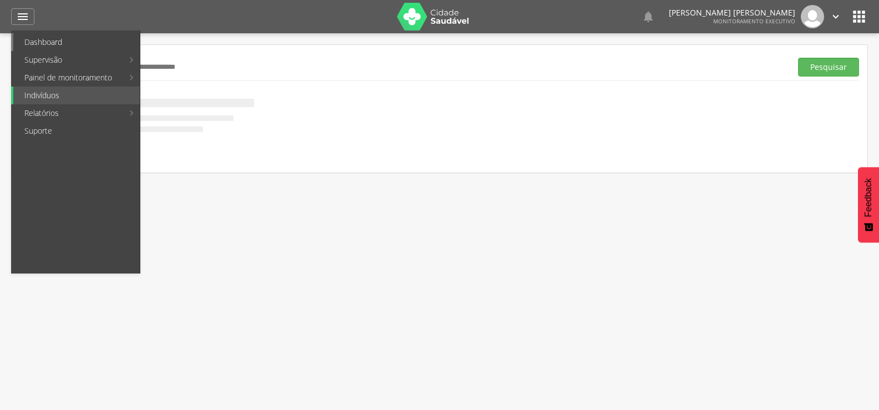
click at [24, 41] on link "Dashboard" at bounding box center [76, 42] width 127 height 18
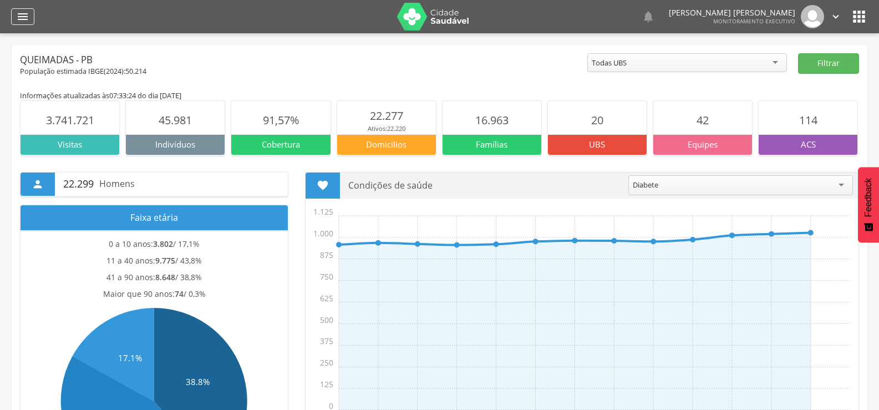
click at [18, 17] on icon "" at bounding box center [22, 16] width 13 height 13
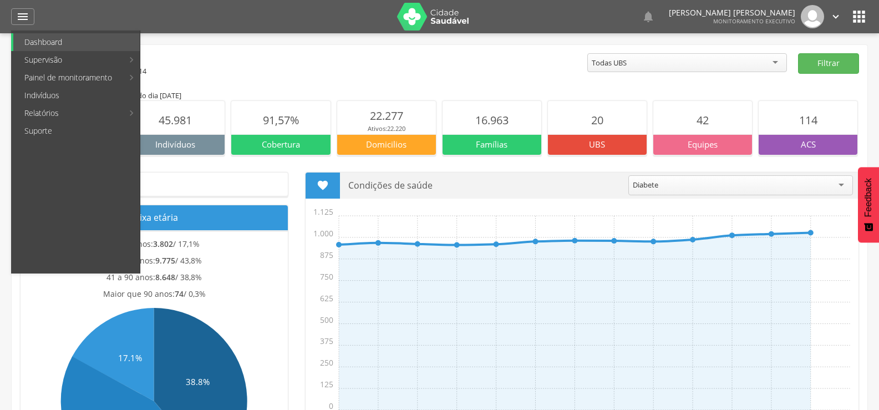
click at [0, 103] on div "**********" at bounding box center [439, 238] width 879 height 410
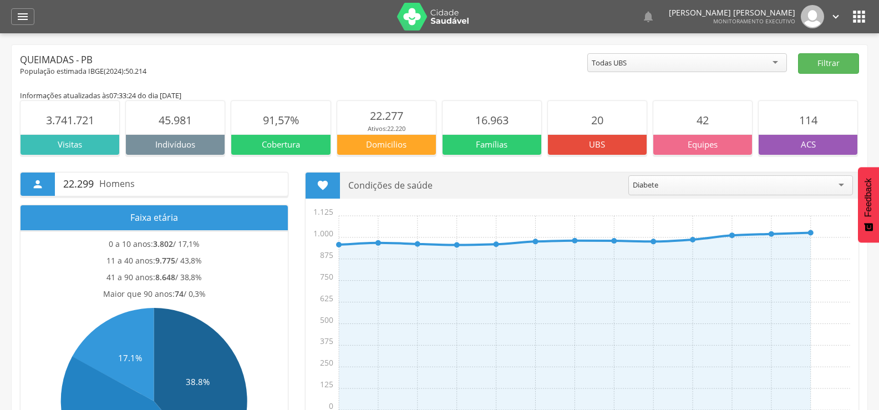
click at [598, 123] on span "20" at bounding box center [597, 120] width 12 height 15
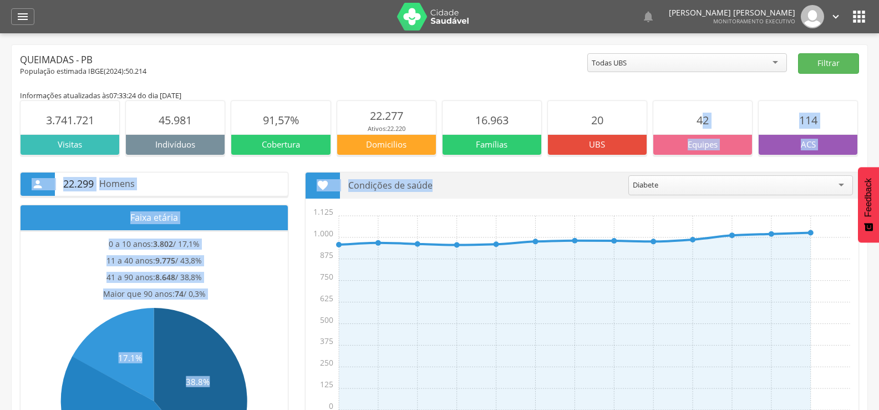
drag, startPoint x: 705, startPoint y: 120, endPoint x: 680, endPoint y: 161, distance: 48.1
click at [680, 161] on div " 22.299 Homens Faixa etária 0 a 10 anos: 3.802 / 17,1% 11 a 40 anos: 9.775 / 4…" at bounding box center [440, 330] width 856 height 351
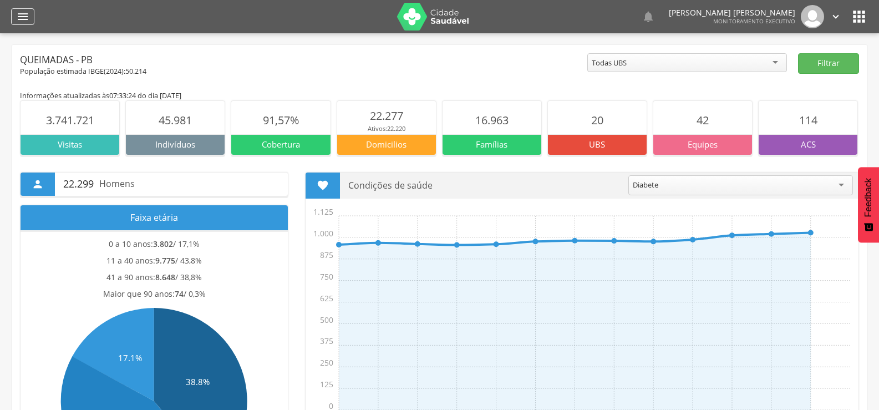
click at [18, 9] on div "" at bounding box center [22, 16] width 23 height 17
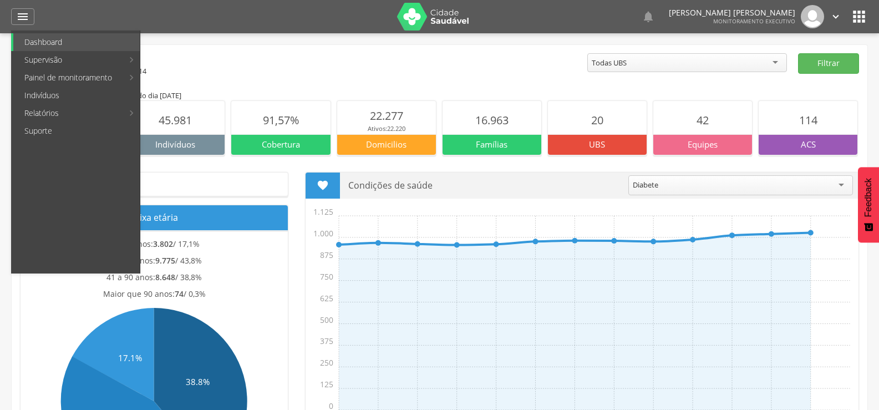
click at [839, 16] on icon "" at bounding box center [836, 17] width 12 height 12
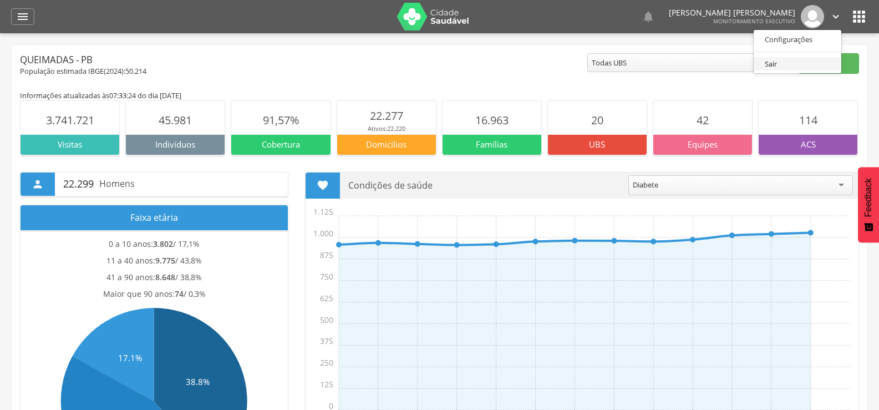
click at [796, 69] on link "Sair" at bounding box center [798, 64] width 88 height 14
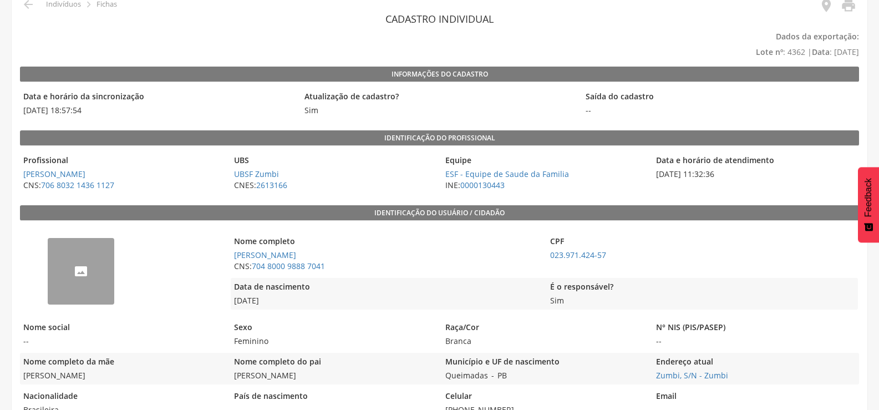
scroll to position [111, 0]
